Goal: Complete application form

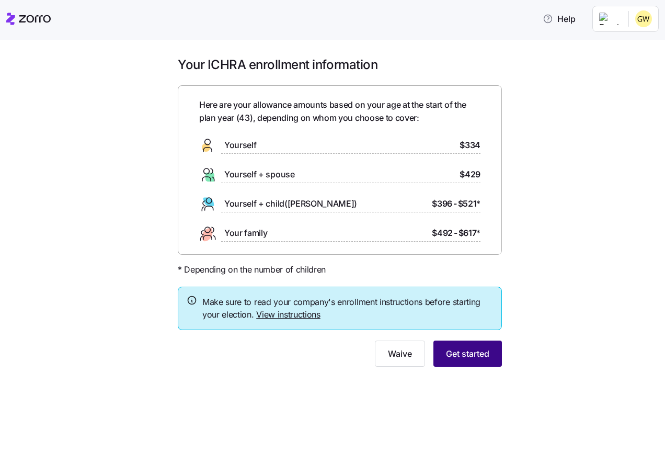
click at [467, 349] on span "Get started" at bounding box center [467, 353] width 43 height 13
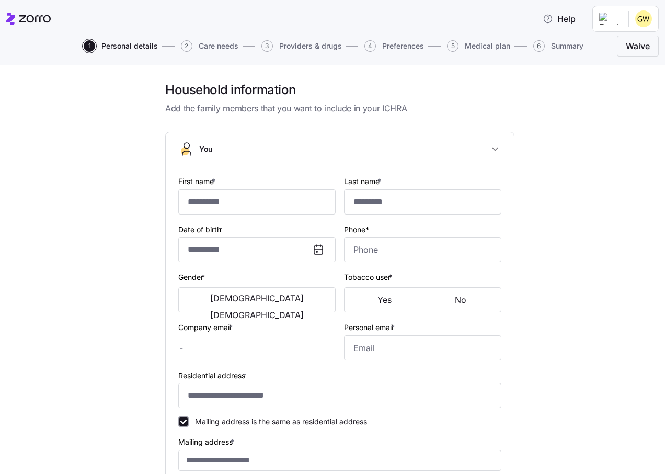
type input "*******"
type input "********"
type input "[EMAIL_ADDRESS][DOMAIN_NAME]"
type input "**********"
checkbox input "true"
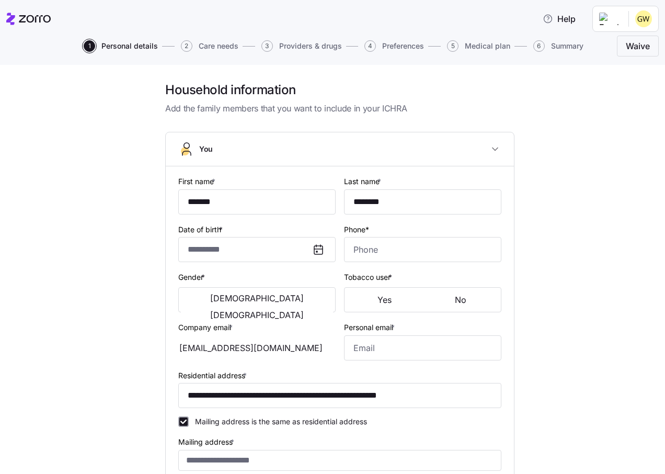
type input "**********"
type input "[PHONE_NUMBER]"
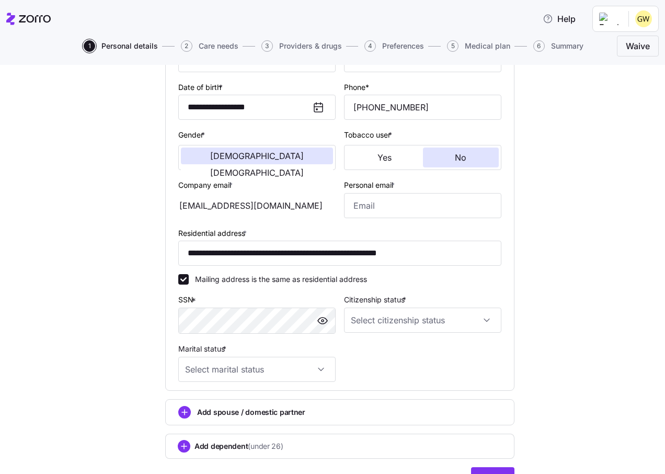
scroll to position [157, 0]
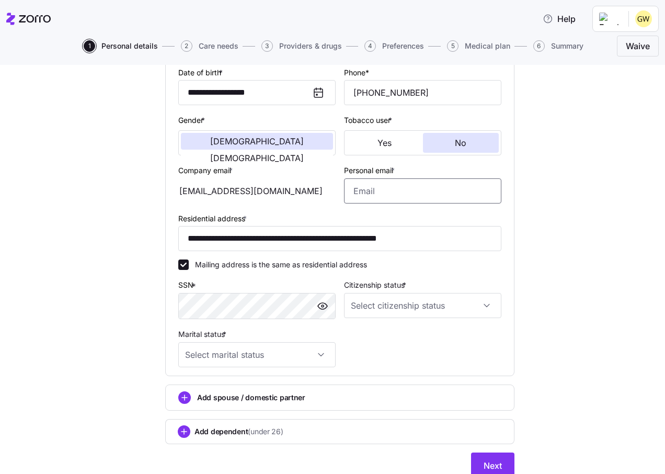
click at [373, 189] on input "Personal email *" at bounding box center [422, 190] width 157 height 25
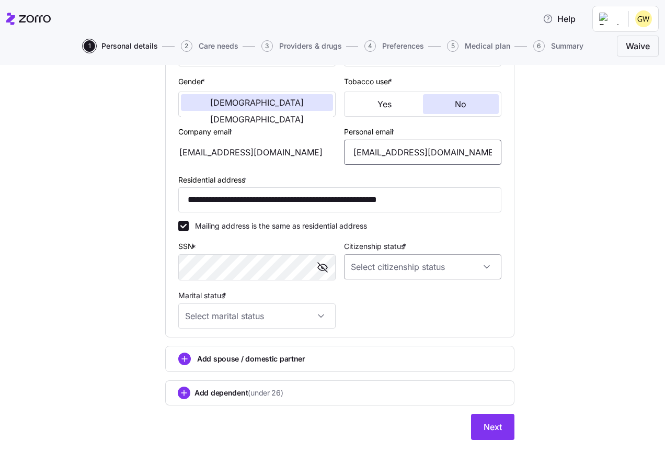
type input "[EMAIL_ADDRESS][DOMAIN_NAME]"
click at [483, 262] on input "Citizenship status *" at bounding box center [422, 266] width 157 height 25
click at [378, 298] on span "[DEMOGRAPHIC_DATA] citizen" at bounding box center [406, 296] width 106 height 12
type input "[DEMOGRAPHIC_DATA] citizen"
click at [318, 309] on input "Marital status *" at bounding box center [256, 315] width 157 height 25
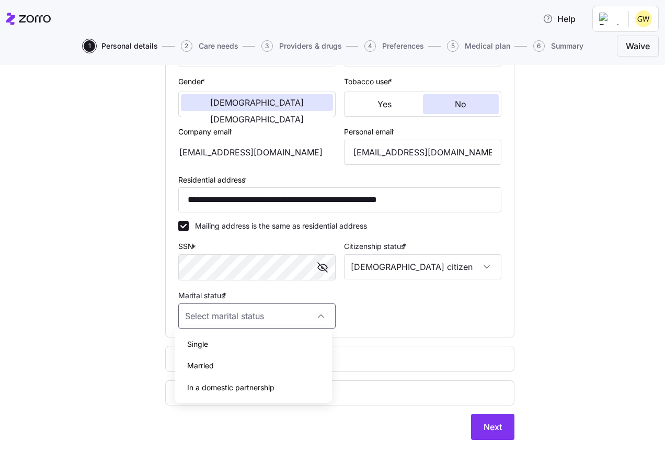
click at [195, 365] on span "Married" at bounding box center [200, 366] width 27 height 12
type input "Married"
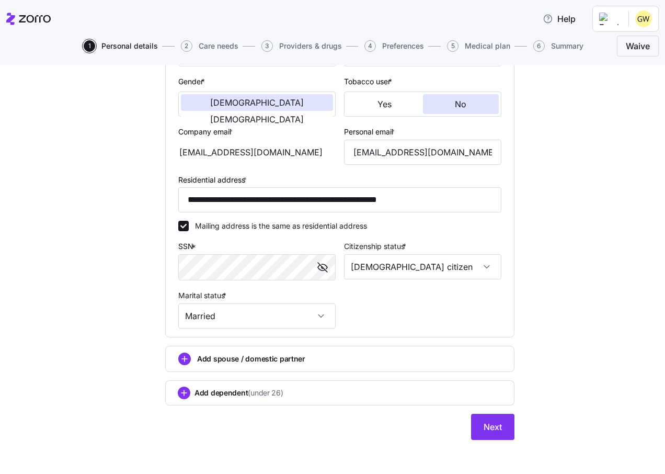
click at [180, 357] on icon "add icon" at bounding box center [184, 358] width 13 height 13
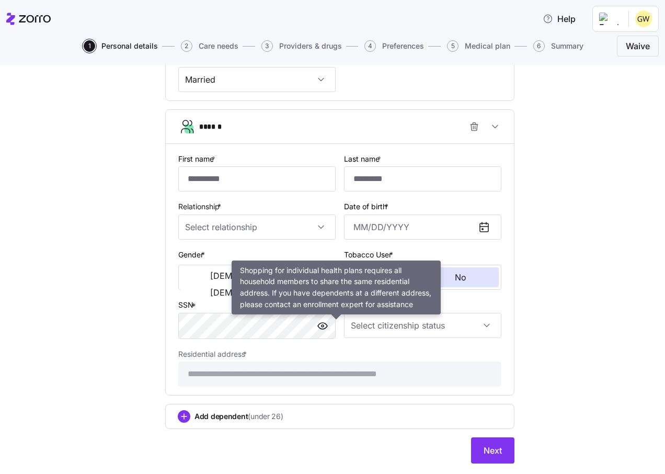
scroll to position [453, 0]
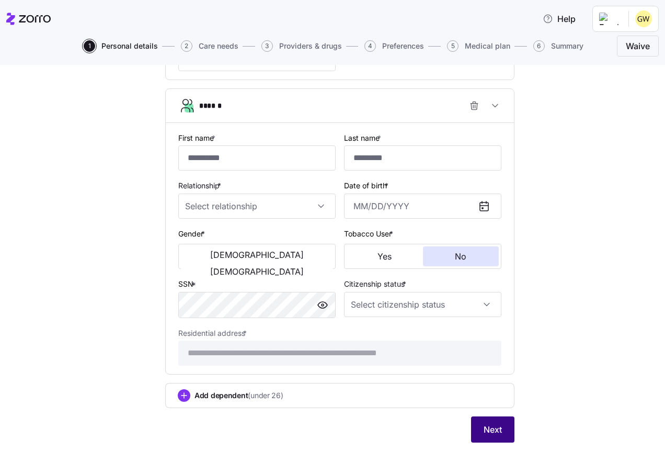
click at [484, 424] on span "Next" at bounding box center [493, 429] width 18 height 13
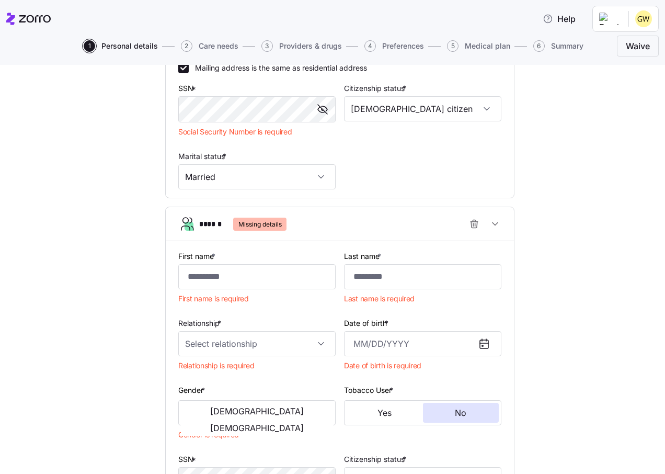
scroll to position [367, 0]
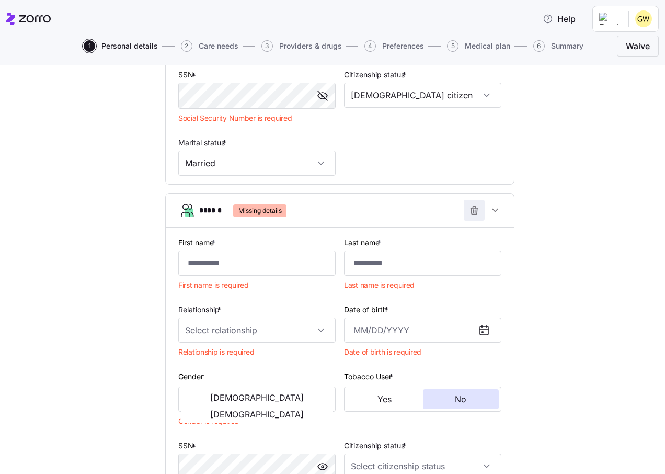
click at [473, 210] on icon "button" at bounding box center [473, 211] width 0 height 3
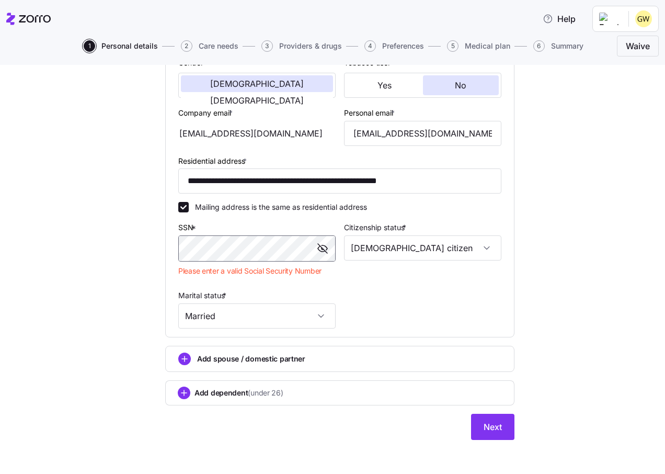
scroll to position [196, 0]
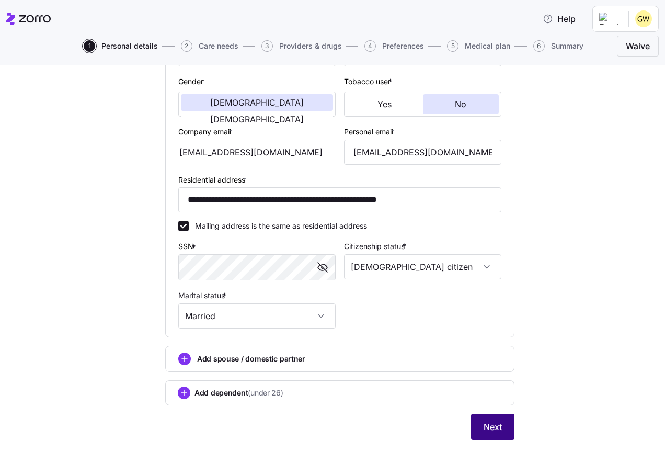
click at [491, 422] on span "Next" at bounding box center [493, 426] width 18 height 13
